Goal: Information Seeking & Learning: Find contact information

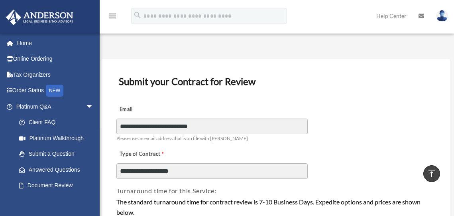
scroll to position [188, 0]
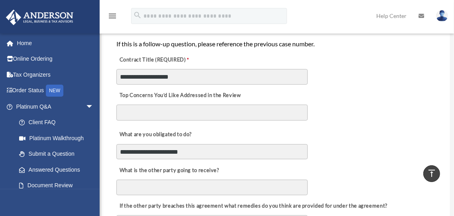
drag, startPoint x: 0, startPoint y: 0, endPoint x: 174, endPoint y: 109, distance: 205.1
click at [174, 109] on textarea "Top Concerns You’d Like Addressed in the Review" at bounding box center [211, 112] width 191 height 16
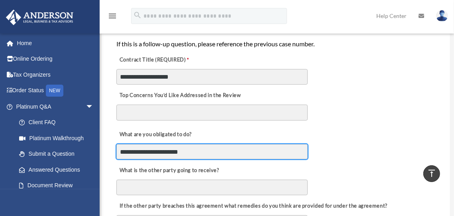
click at [179, 151] on input "**********" at bounding box center [211, 151] width 191 height 15
drag, startPoint x: 145, startPoint y: 150, endPoint x: 139, endPoint y: 150, distance: 5.2
click at [139, 150] on input "**********" at bounding box center [211, 151] width 191 height 15
type input "**********"
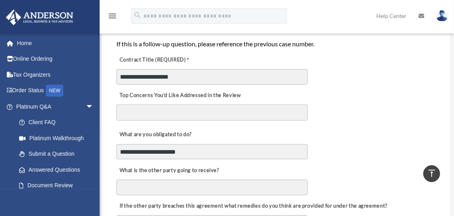
click at [387, 131] on div "**********" at bounding box center [276, 141] width 320 height 35
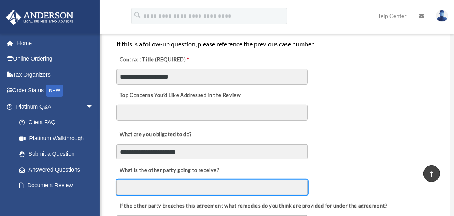
click at [176, 185] on input "What is the other party going to receive?" at bounding box center [211, 186] width 191 height 15
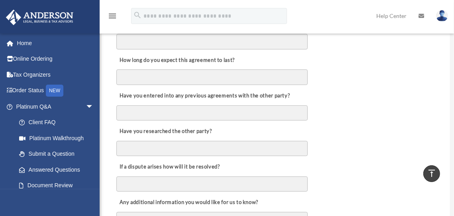
scroll to position [371, 0]
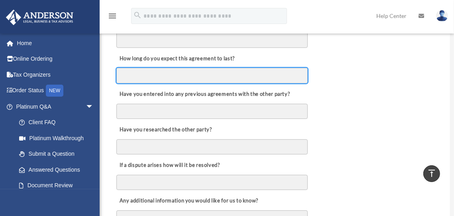
click at [145, 73] on input "How long do you expect this agreement to last?" at bounding box center [211, 75] width 191 height 15
type input "*"
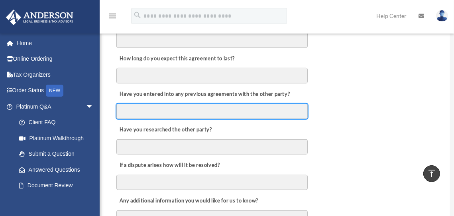
click at [153, 106] on input "Have you entered into any previous agreements with the other party?" at bounding box center [211, 111] width 191 height 15
type input "*"
click at [153, 106] on input "**" at bounding box center [211, 111] width 191 height 15
type input "*"
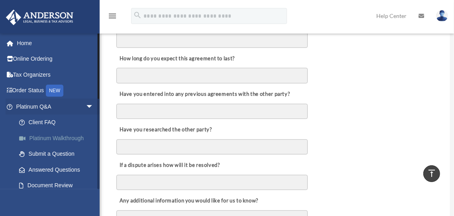
click at [65, 136] on link "Platinum Walkthrough" at bounding box center [58, 138] width 94 height 16
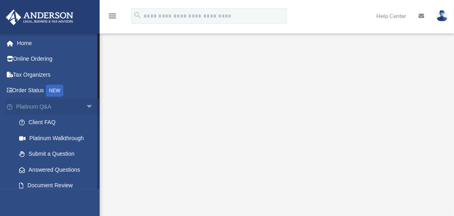
click at [30, 103] on link "Platinum Q&A arrow_drop_down" at bounding box center [56, 106] width 100 height 16
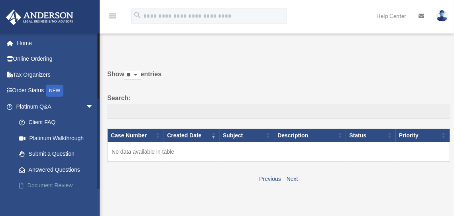
click at [54, 182] on link "Document Review" at bounding box center [58, 185] width 94 height 16
click at [62, 186] on link "Document Review" at bounding box center [58, 185] width 94 height 16
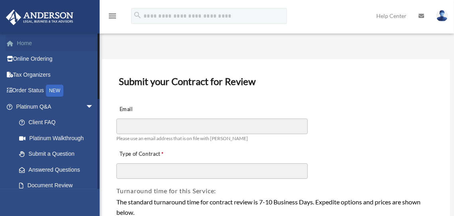
click at [24, 41] on link "Home" at bounding box center [56, 43] width 100 height 16
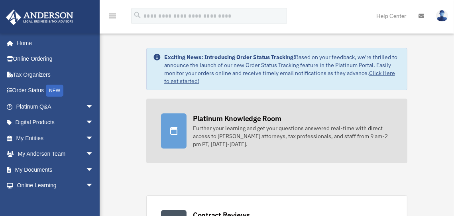
click at [246, 118] on div "Platinum Knowledge Room" at bounding box center [237, 118] width 88 height 10
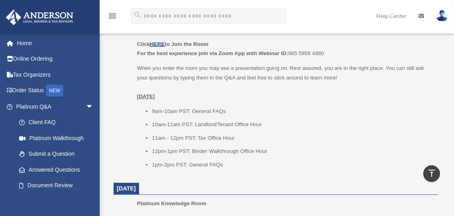
scroll to position [377, 0]
drag, startPoint x: 290, startPoint y: 52, endPoint x: 327, endPoint y: 52, distance: 37.4
click at [327, 52] on p "Click HERE to Join the Room For the best experience join via Zoom App with Webi…" at bounding box center [284, 49] width 295 height 19
copy p "985 5959 4980"
